Goal: Check status: Check status

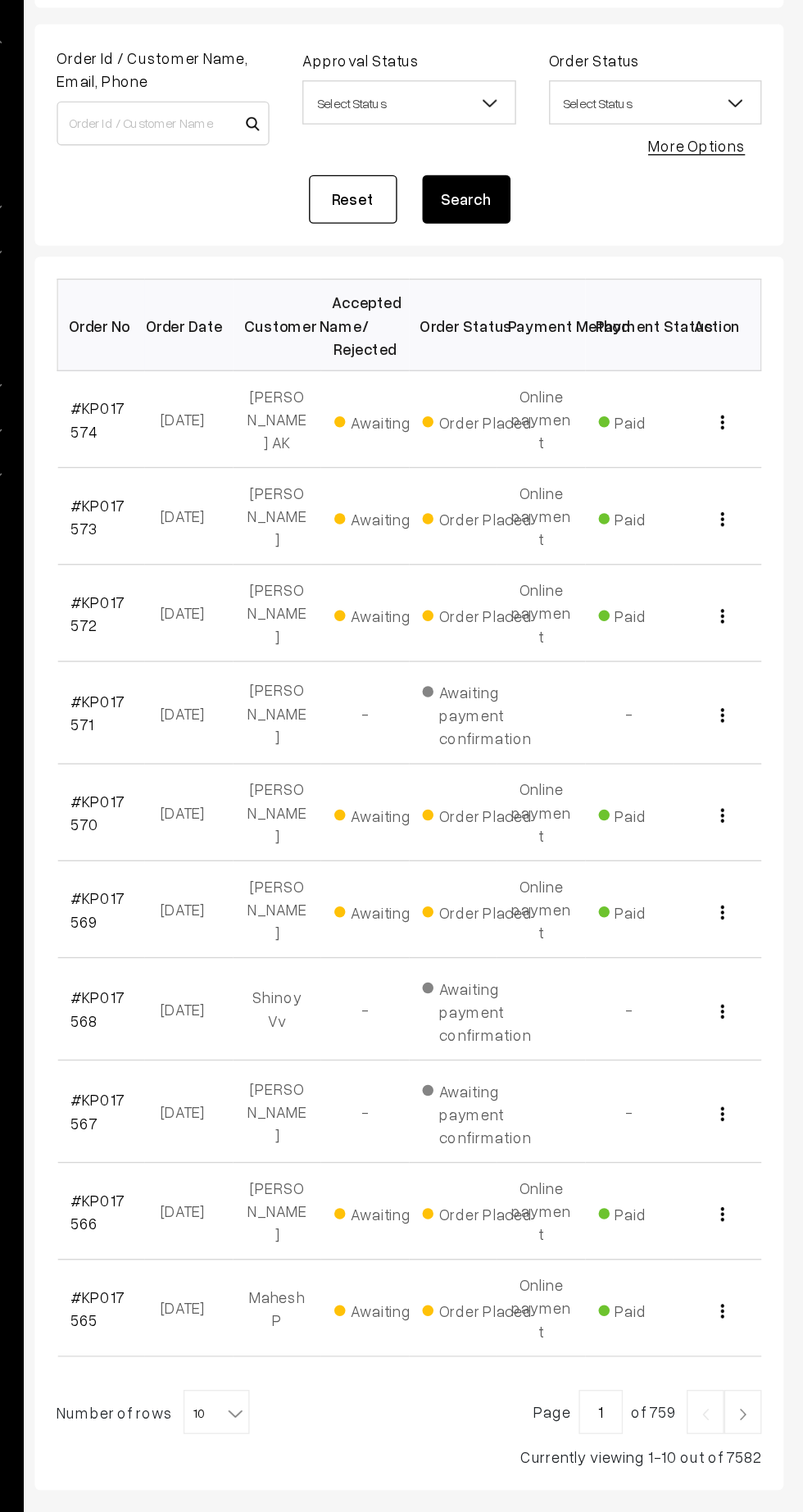
click at [761, 1179] on img at bounding box center [756, 1184] width 14 height 10
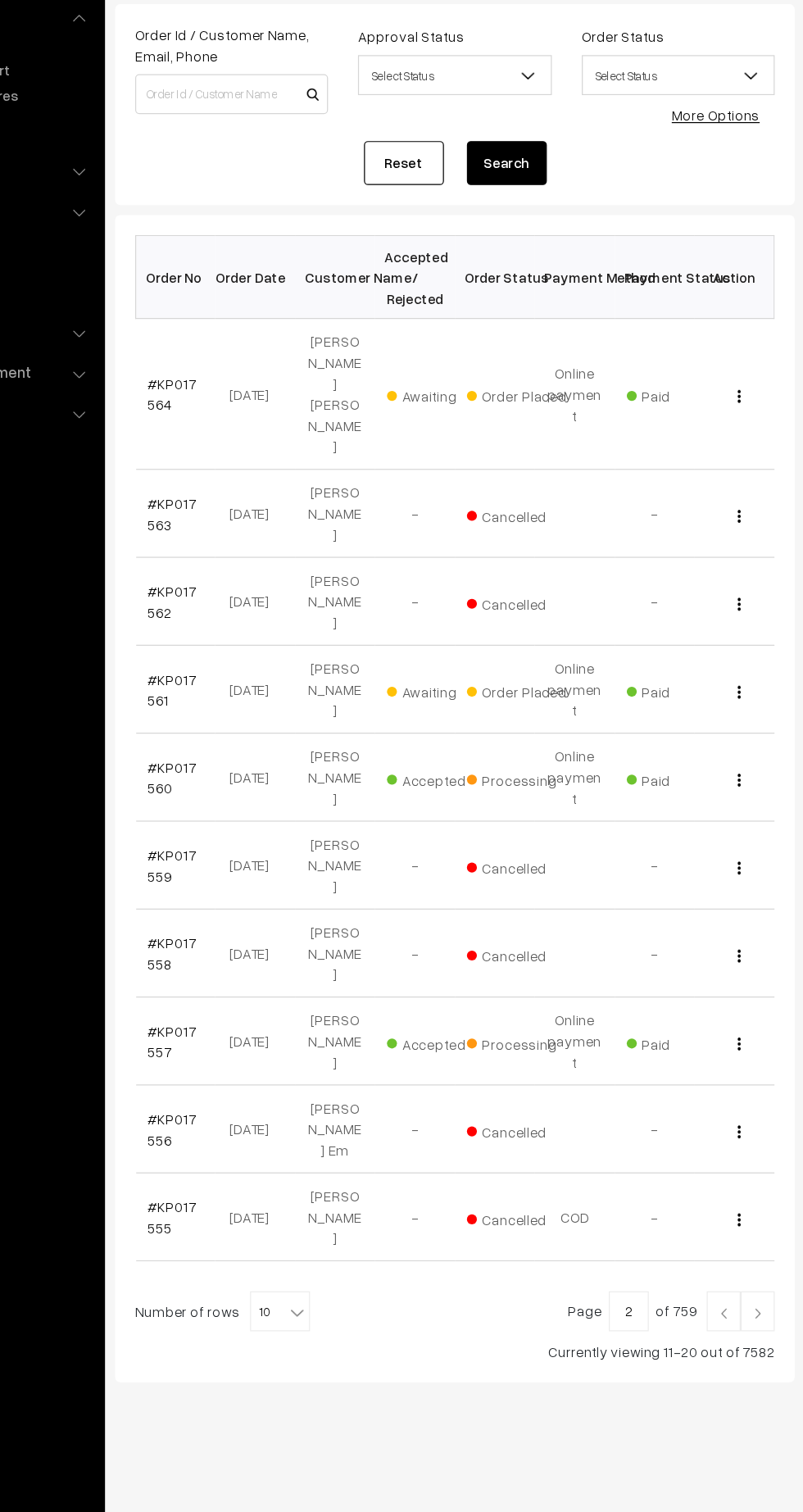
click at [753, 1219] on img at bounding box center [756, 1224] width 14 height 10
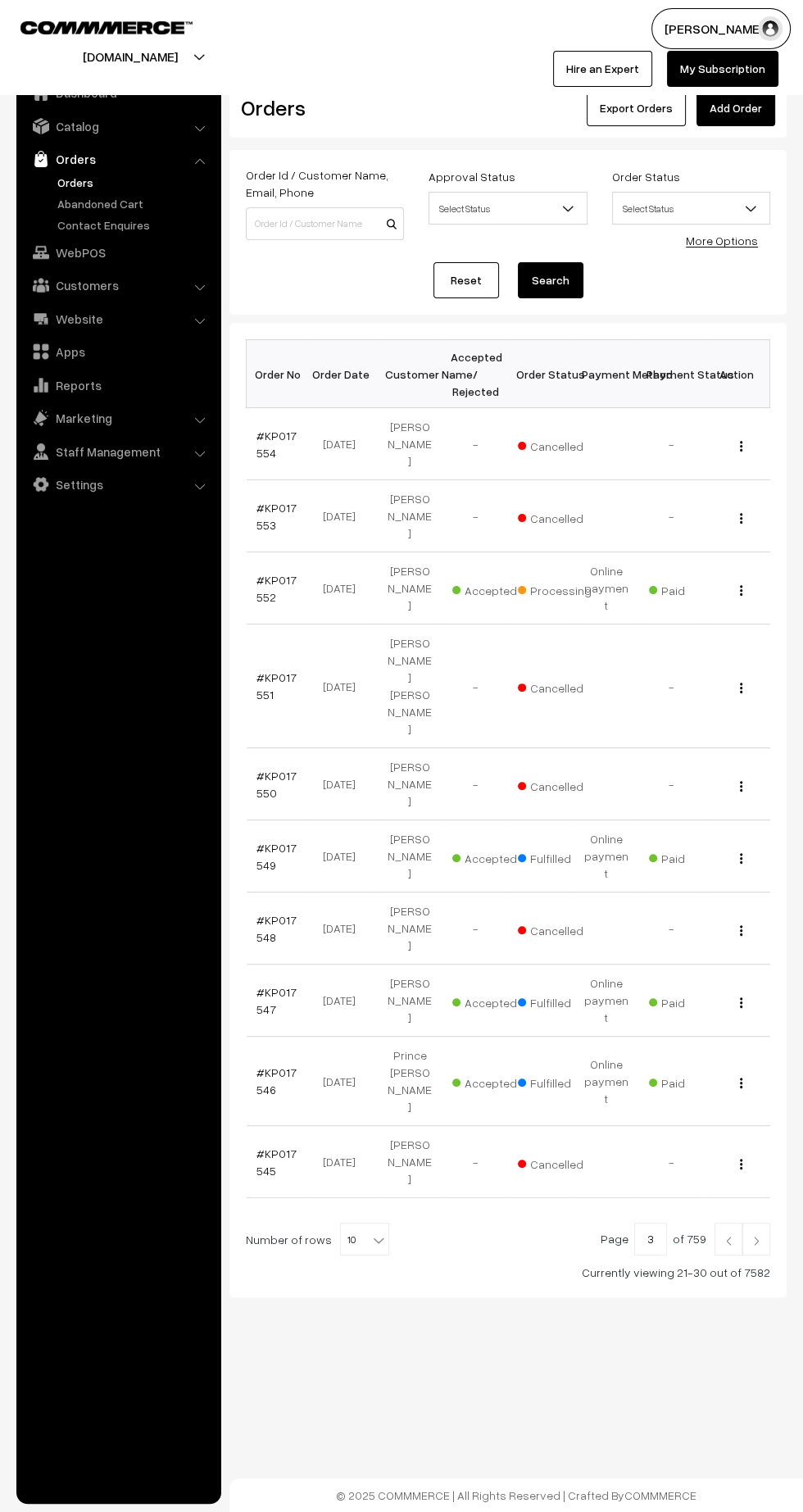
click at [262, 573] on link "#KP017552" at bounding box center [276, 588] width 40 height 32
